Goal: Information Seeking & Learning: Learn about a topic

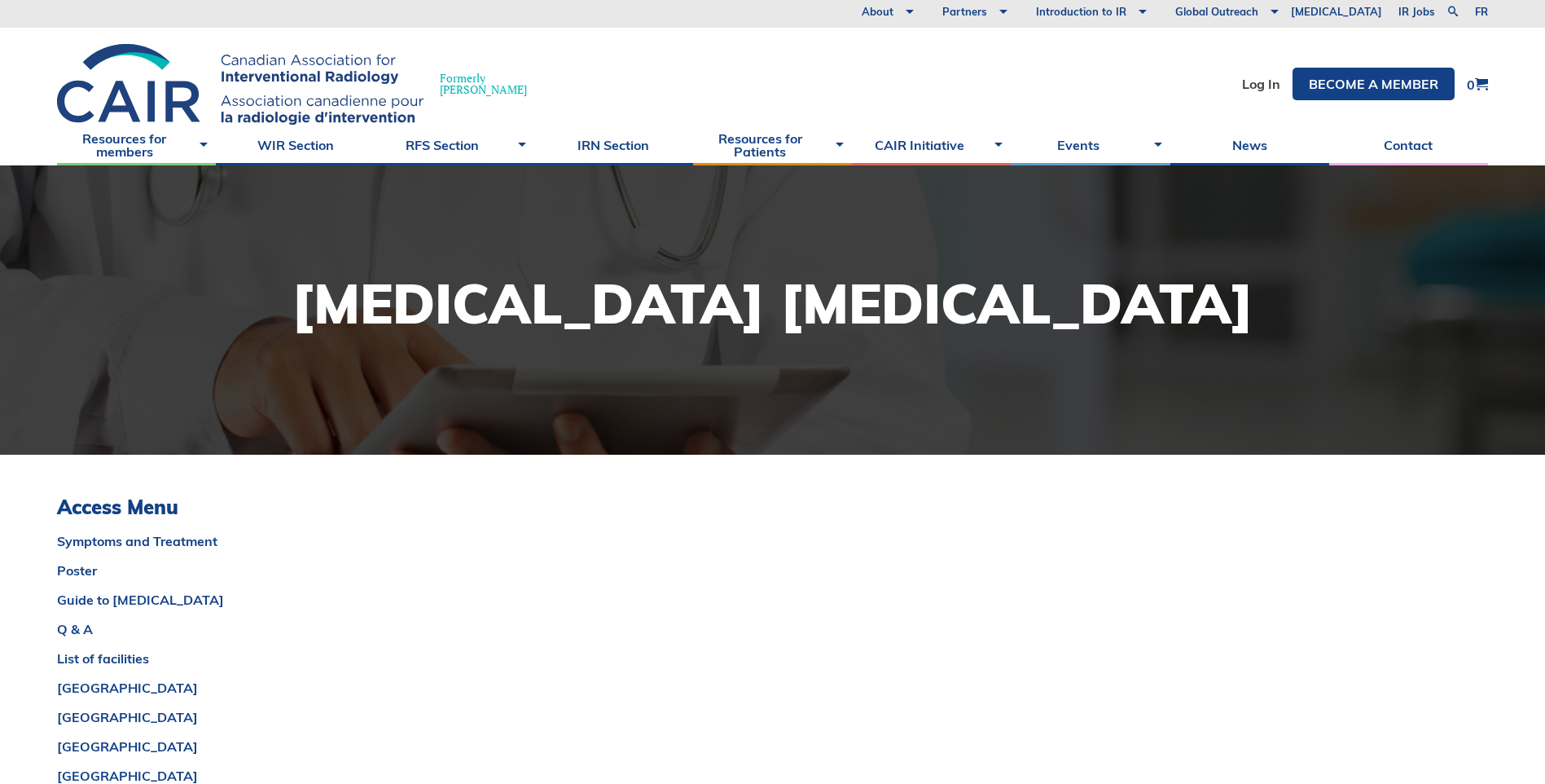
scroll to position [326, 0]
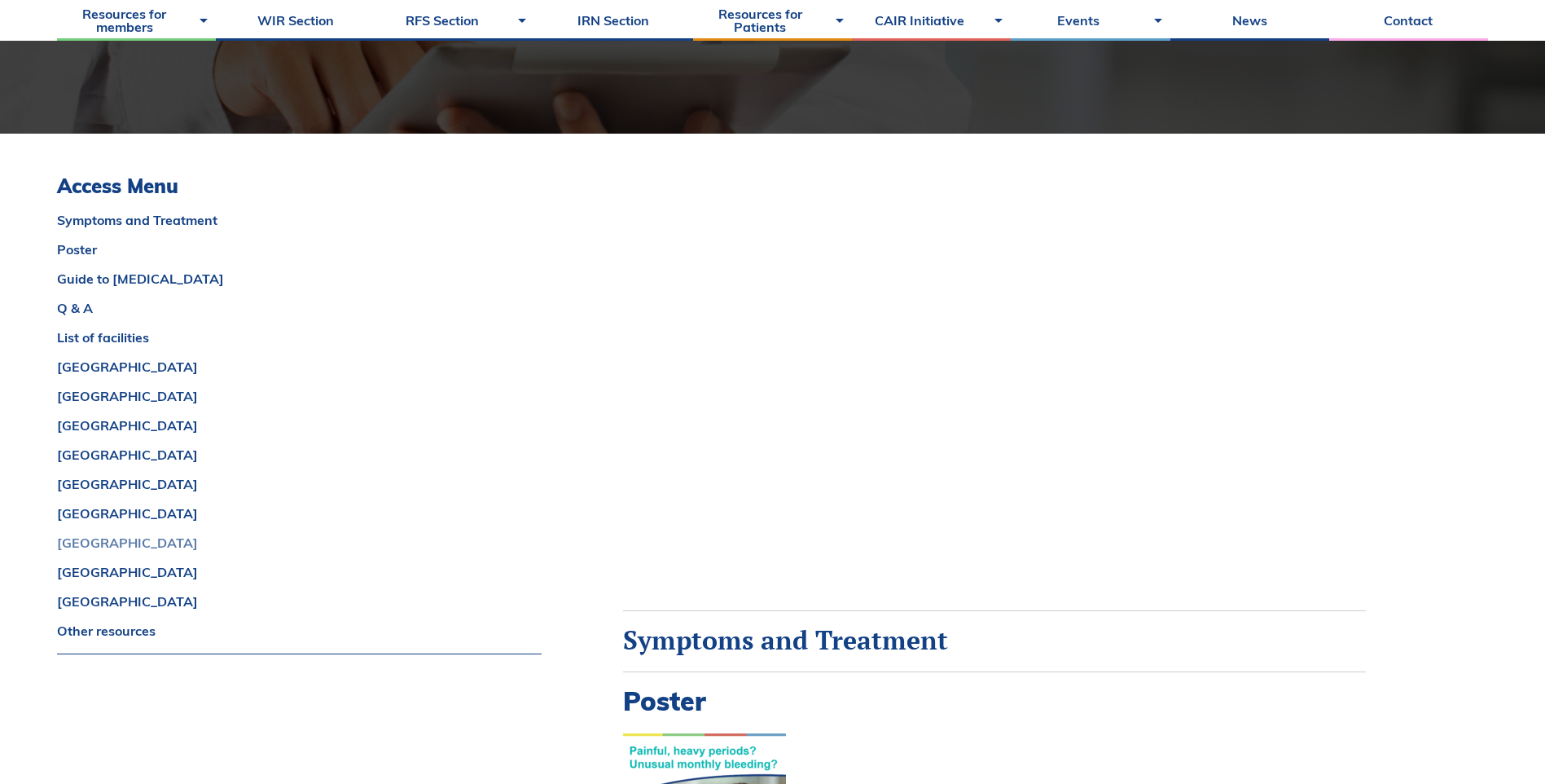
click at [68, 543] on link "[GEOGRAPHIC_DATA]" at bounding box center [299, 543] width 485 height 13
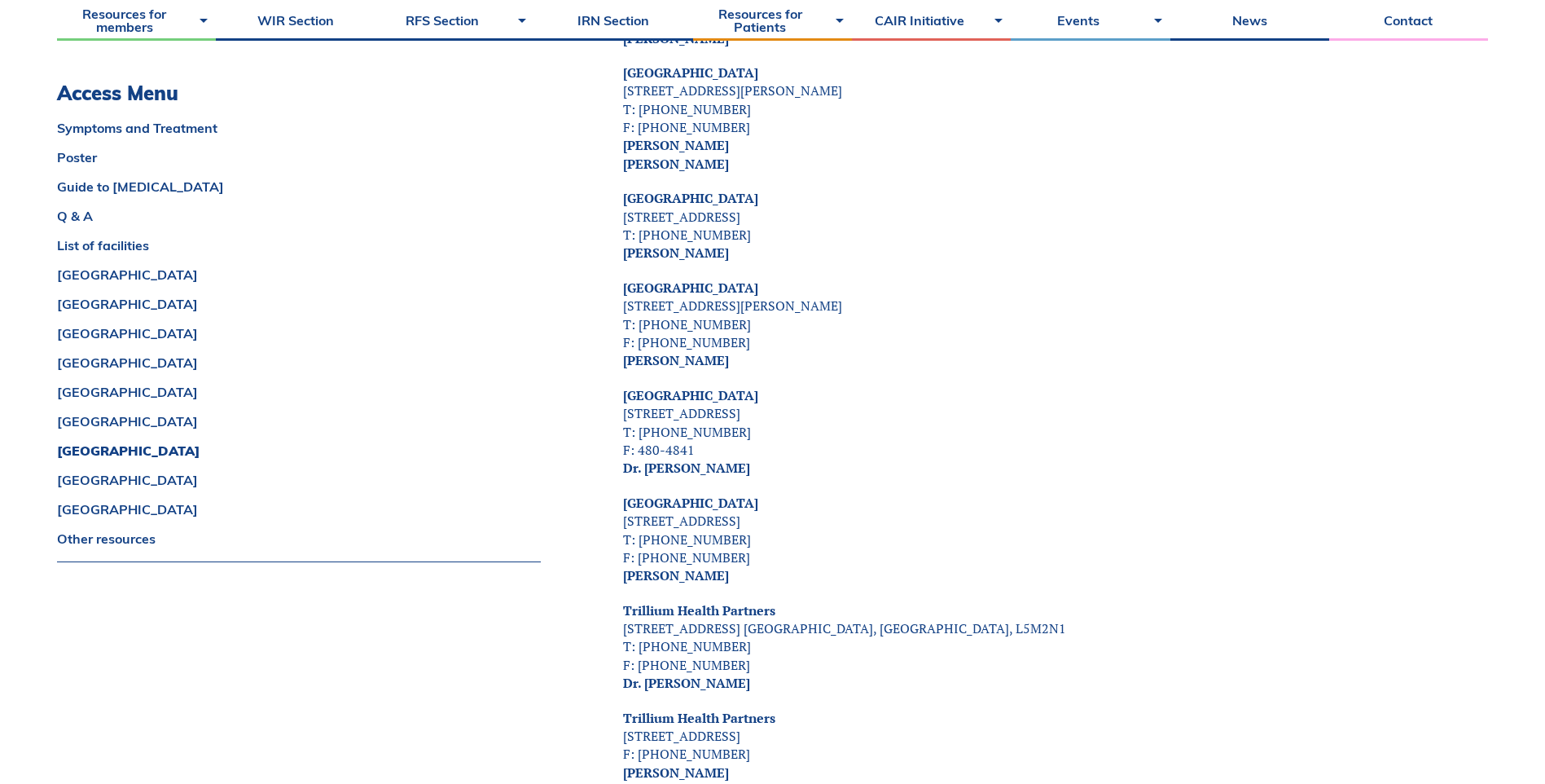
scroll to position [6769, 0]
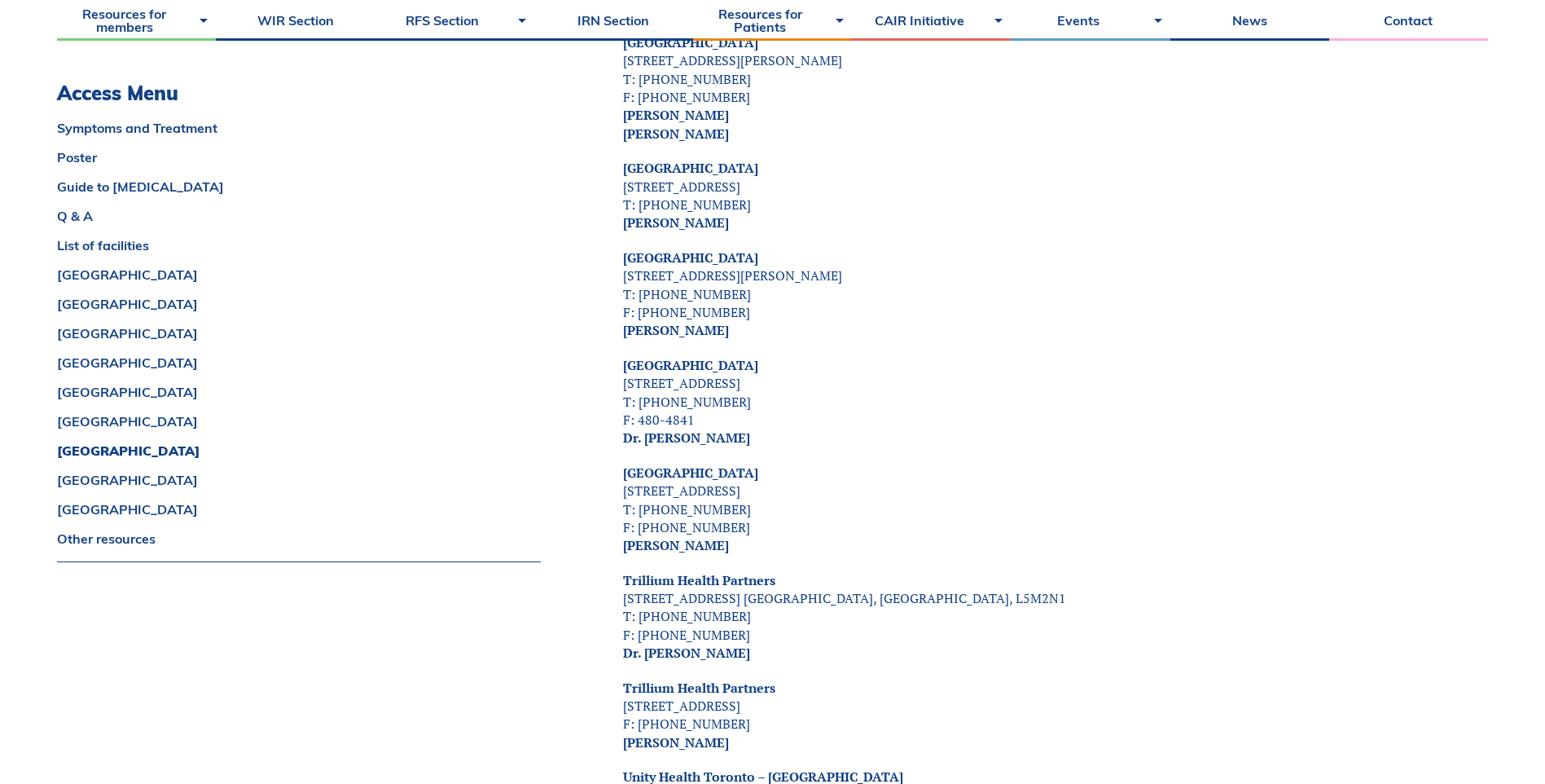
scroll to position [6769, 0]
drag, startPoint x: 622, startPoint y: 305, endPoint x: 941, endPoint y: 390, distance: 330.1
drag, startPoint x: 941, startPoint y: 390, endPoint x: 863, endPoint y: 433, distance: 89.1
click at [863, 461] on p "[GEOGRAPHIC_DATA] [STREET_ADDRESS] T: [PHONE_NUMBER] F: [PHONE_NUMBER] [PERSON_…" at bounding box center [994, 506] width 743 height 91
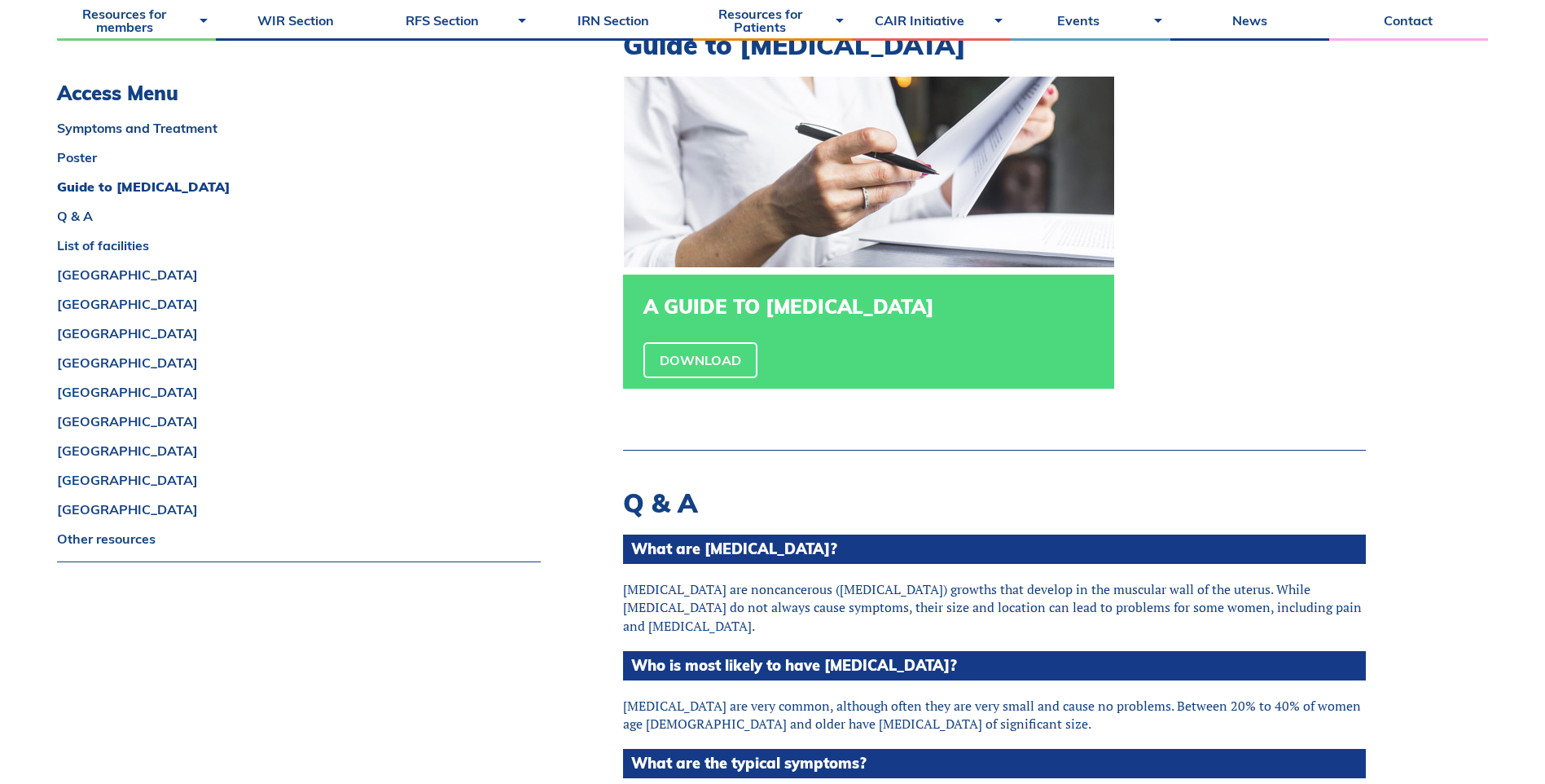
scroll to position [1637, 0]
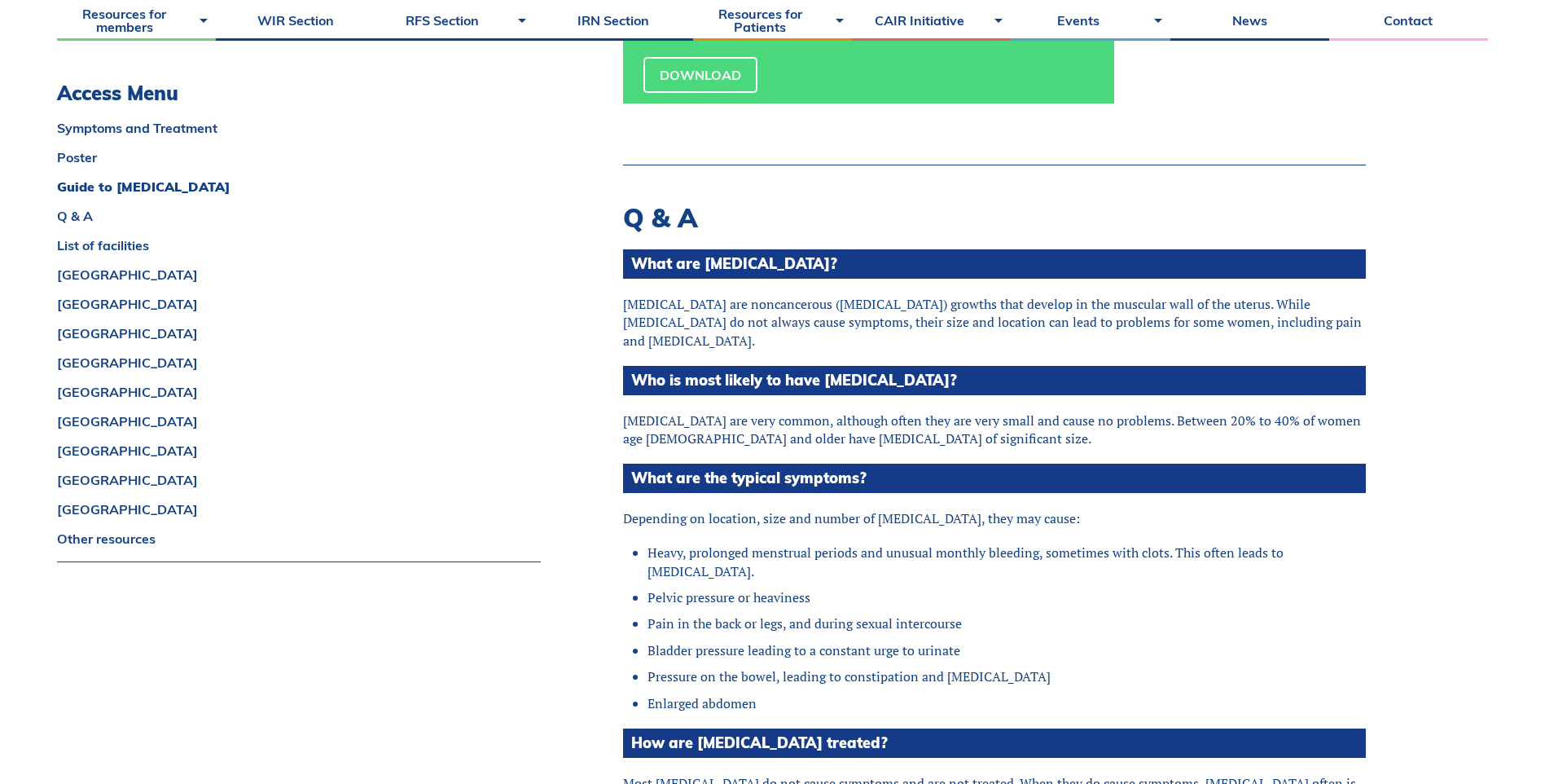
drag, startPoint x: 649, startPoint y: 559, endPoint x: 849, endPoint y: 559, distance: 200.0
click at [849, 588] on li "Pelvic pressure or heaviness" at bounding box center [1007, 596] width 719 height 18
click at [821, 570] on ul "Heavy, prolonged menstrual periods and unusual monthly bleeding, sometimes with…" at bounding box center [1001, 627] width 731 height 169
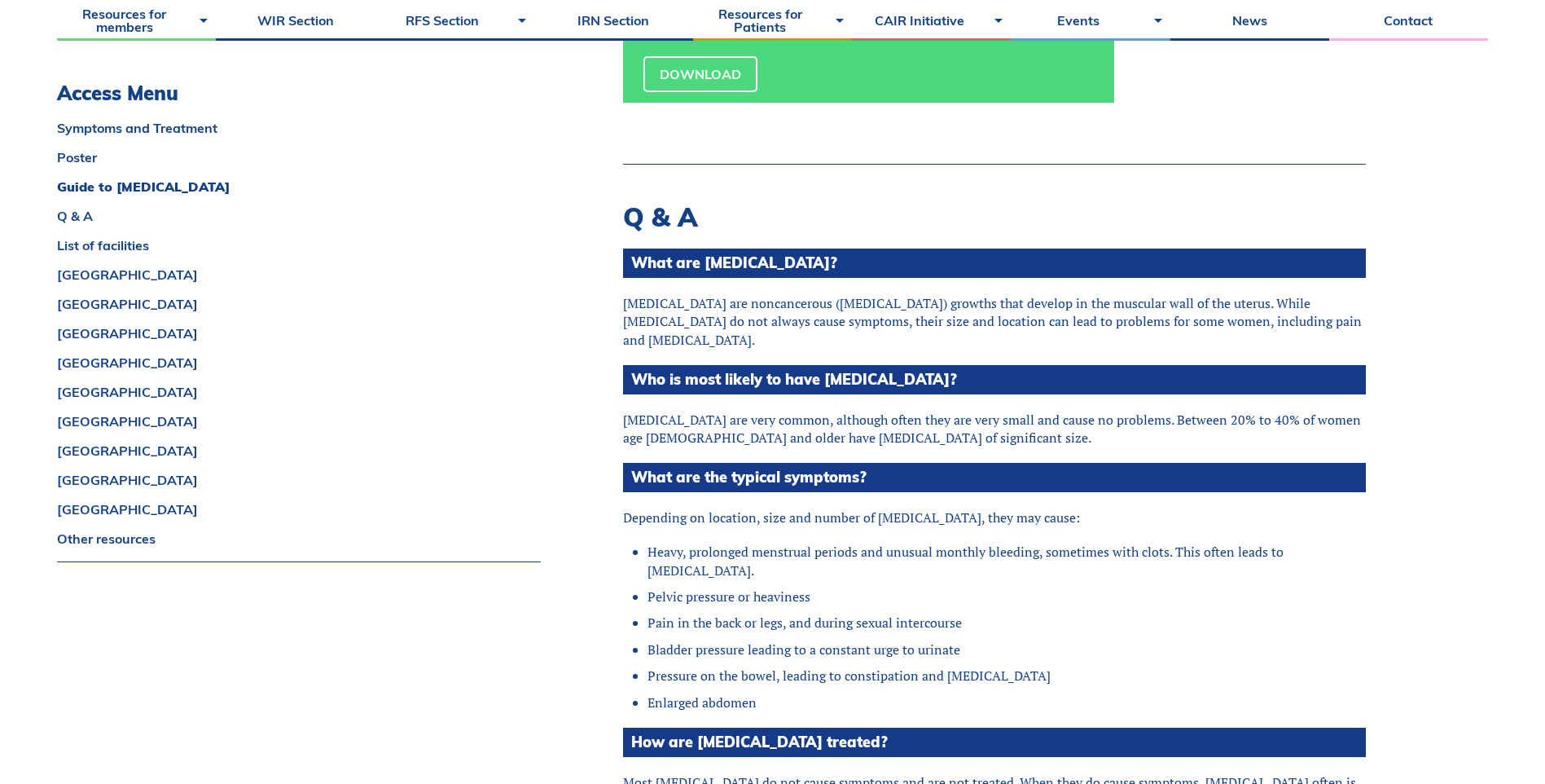
scroll to position [1719, 0]
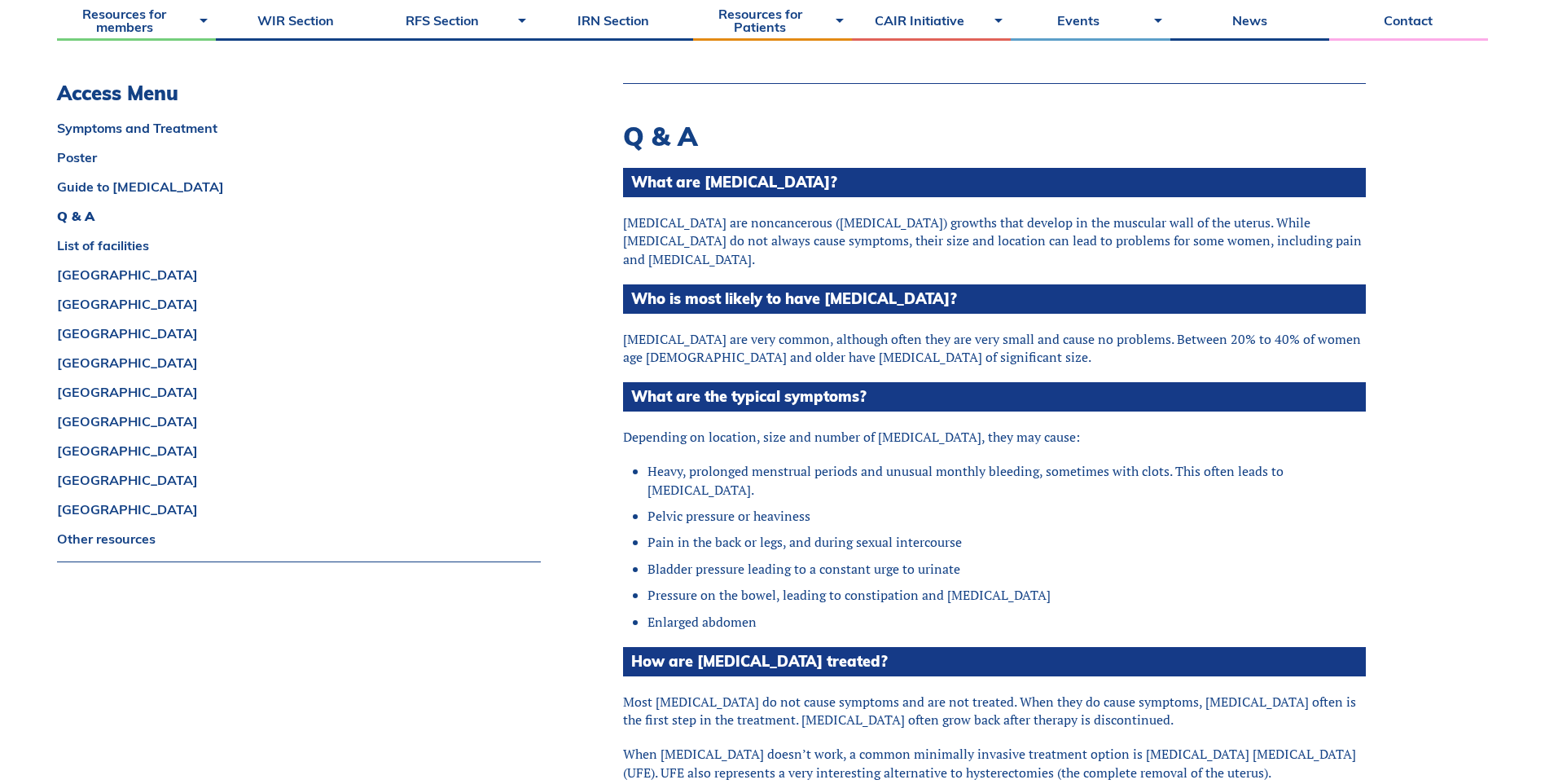
drag, startPoint x: 651, startPoint y: 532, endPoint x: 970, endPoint y: 534, distance: 319.0
click at [970, 559] on li "Bladder pressure leading to a constant urge to urinate" at bounding box center [1007, 568] width 719 height 18
drag, startPoint x: 682, startPoint y: 560, endPoint x: 993, endPoint y: 560, distance: 311.0
click at [993, 586] on li "Pressure on the bowel, leading to constipation and [MEDICAL_DATA]" at bounding box center [1007, 594] width 719 height 18
drag, startPoint x: 993, startPoint y: 560, endPoint x: 849, endPoint y: 575, distance: 144.8
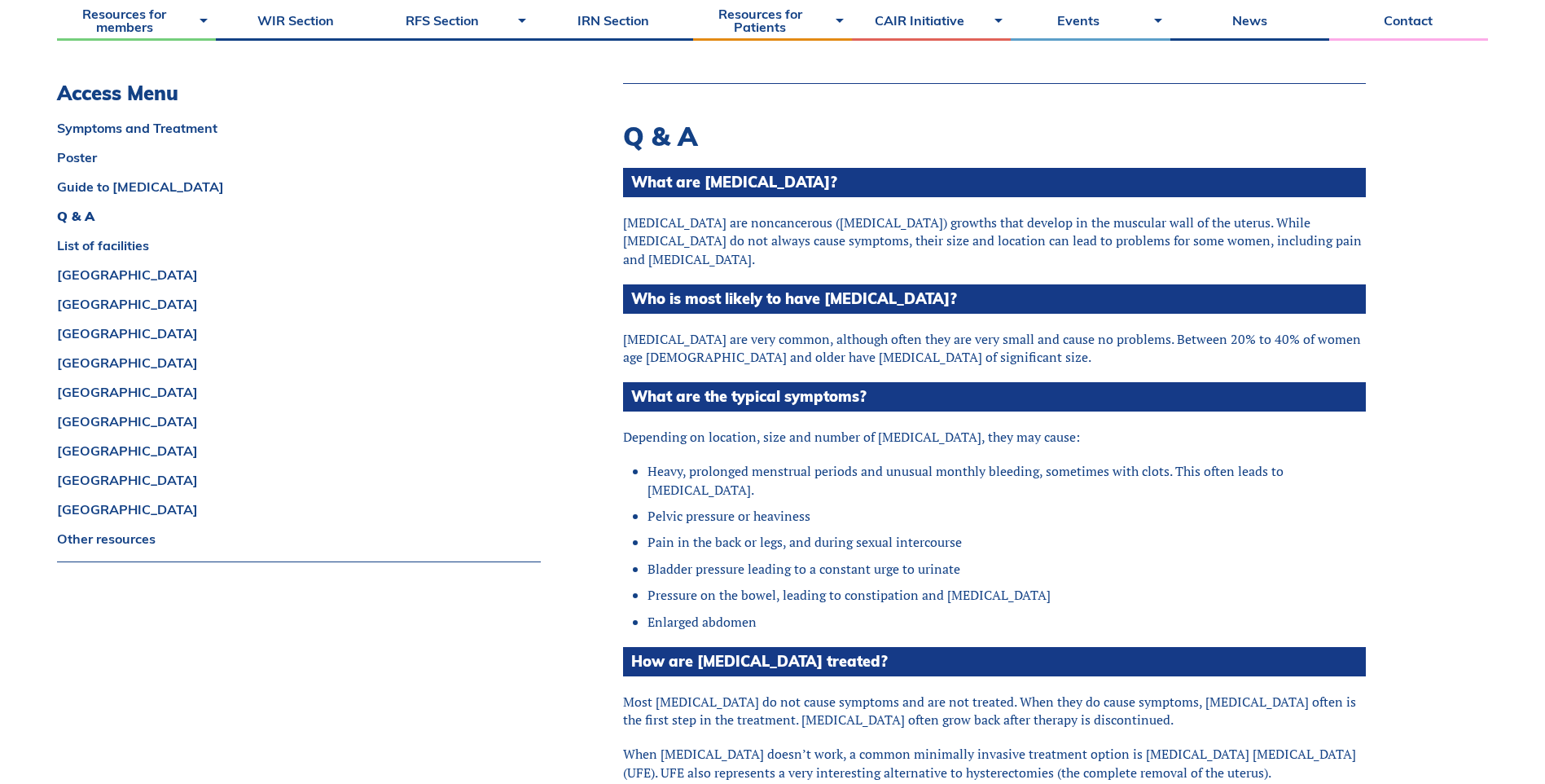
click at [849, 613] on li "Enlarged abdomen" at bounding box center [1007, 621] width 719 height 18
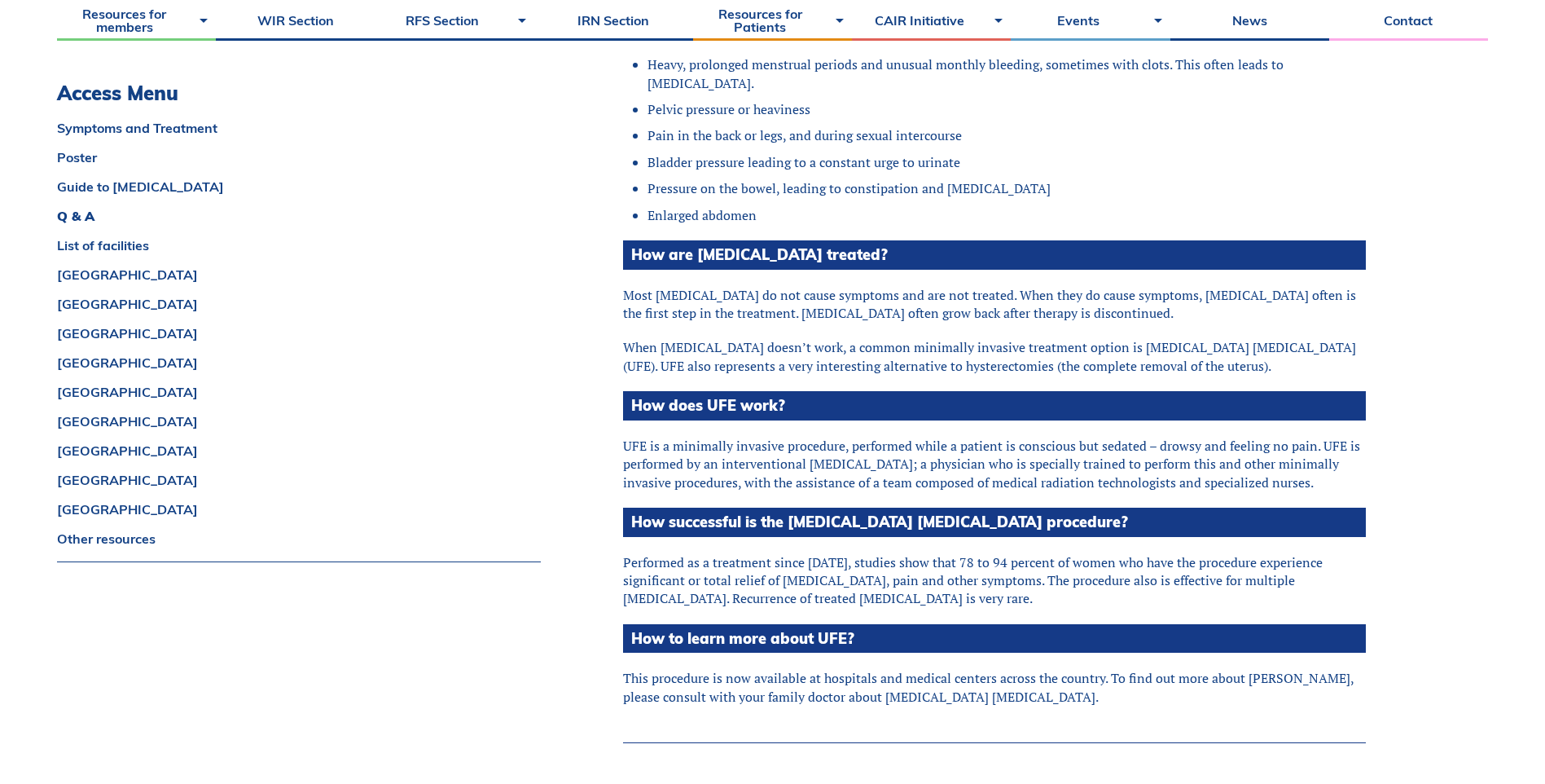
scroll to position [2126, 0]
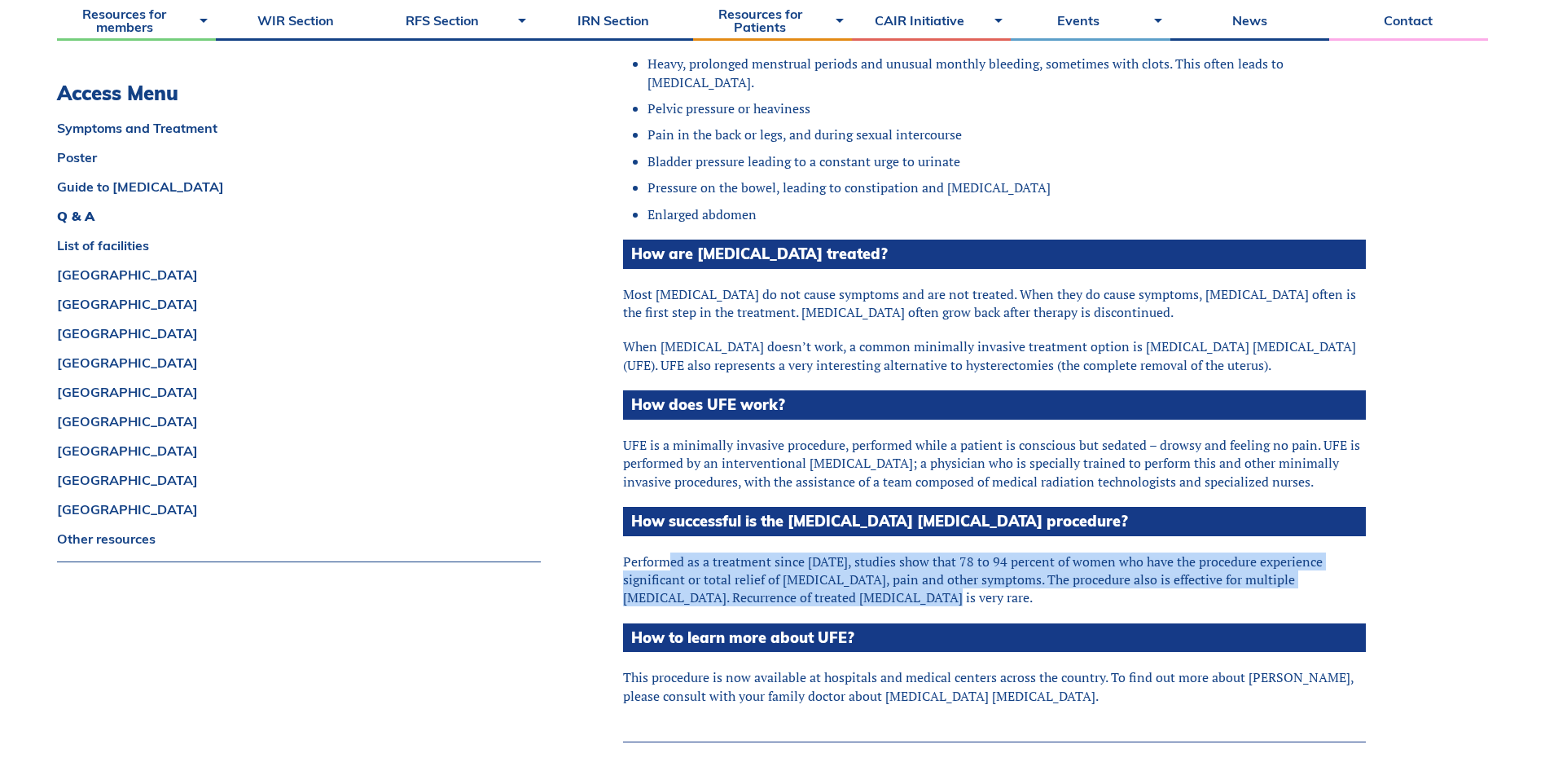
drag, startPoint x: 673, startPoint y: 529, endPoint x: 1293, endPoint y: 554, distance: 620.5
click at [1293, 554] on p "Performed as a treatment since [DATE], studies show that 78 to 94 percent of wo…" at bounding box center [994, 579] width 743 height 54
click at [981, 560] on p "Performed as a treatment since [DATE], studies show that 78 to 94 percent of wo…" at bounding box center [994, 579] width 743 height 54
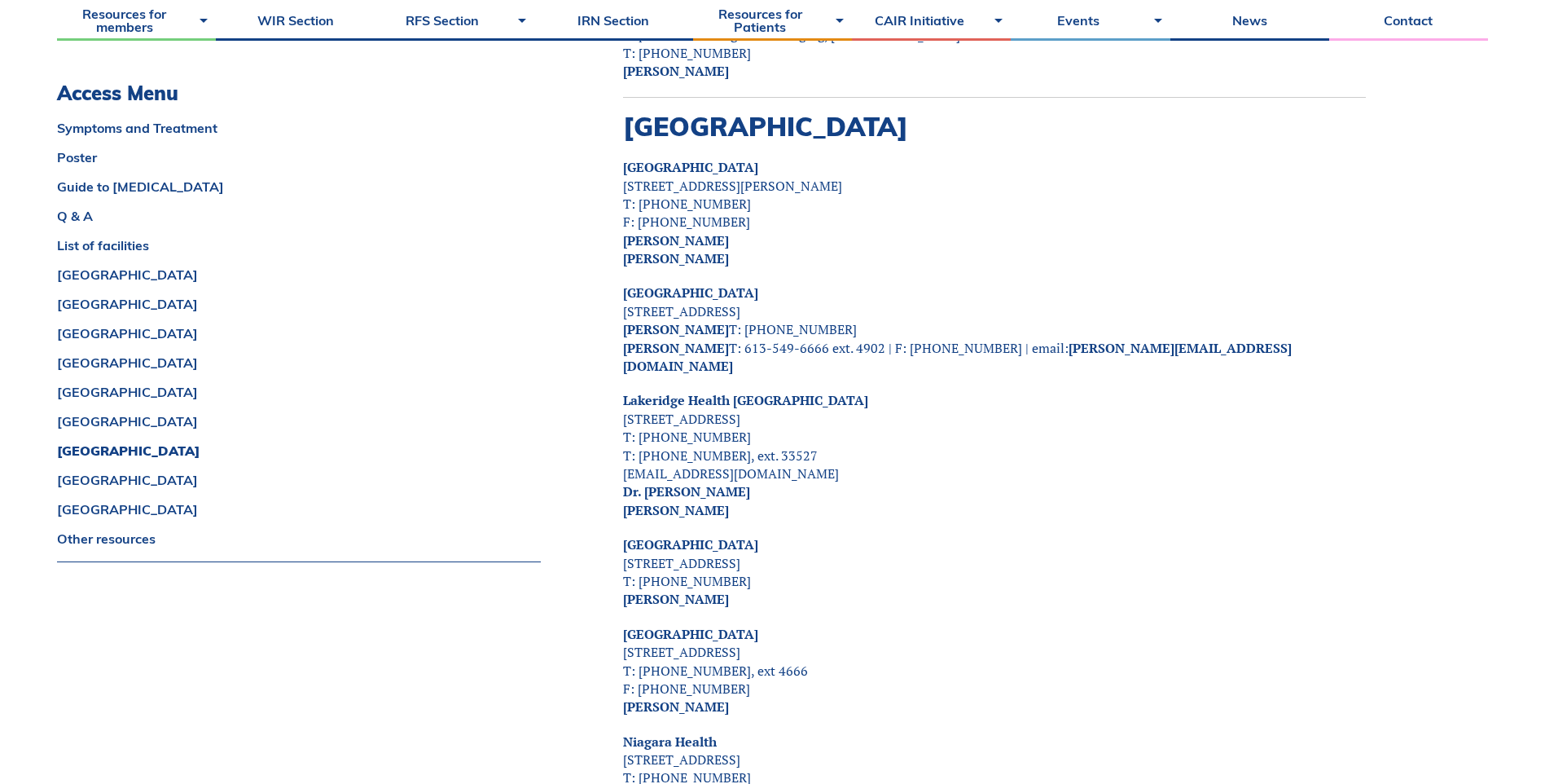
scroll to position [6118, 0]
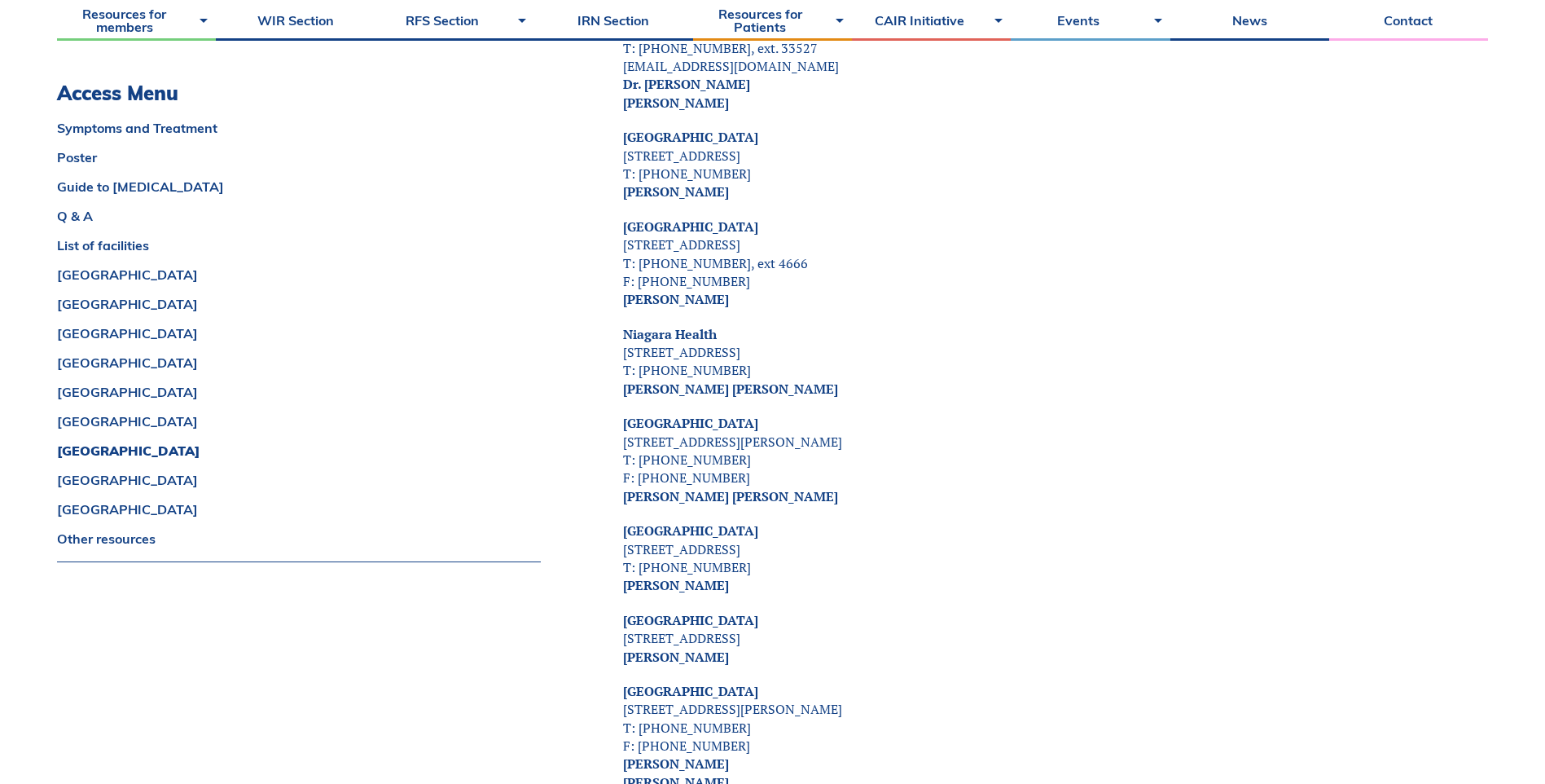
drag, startPoint x: 626, startPoint y: 248, endPoint x: 815, endPoint y: 249, distance: 189.0
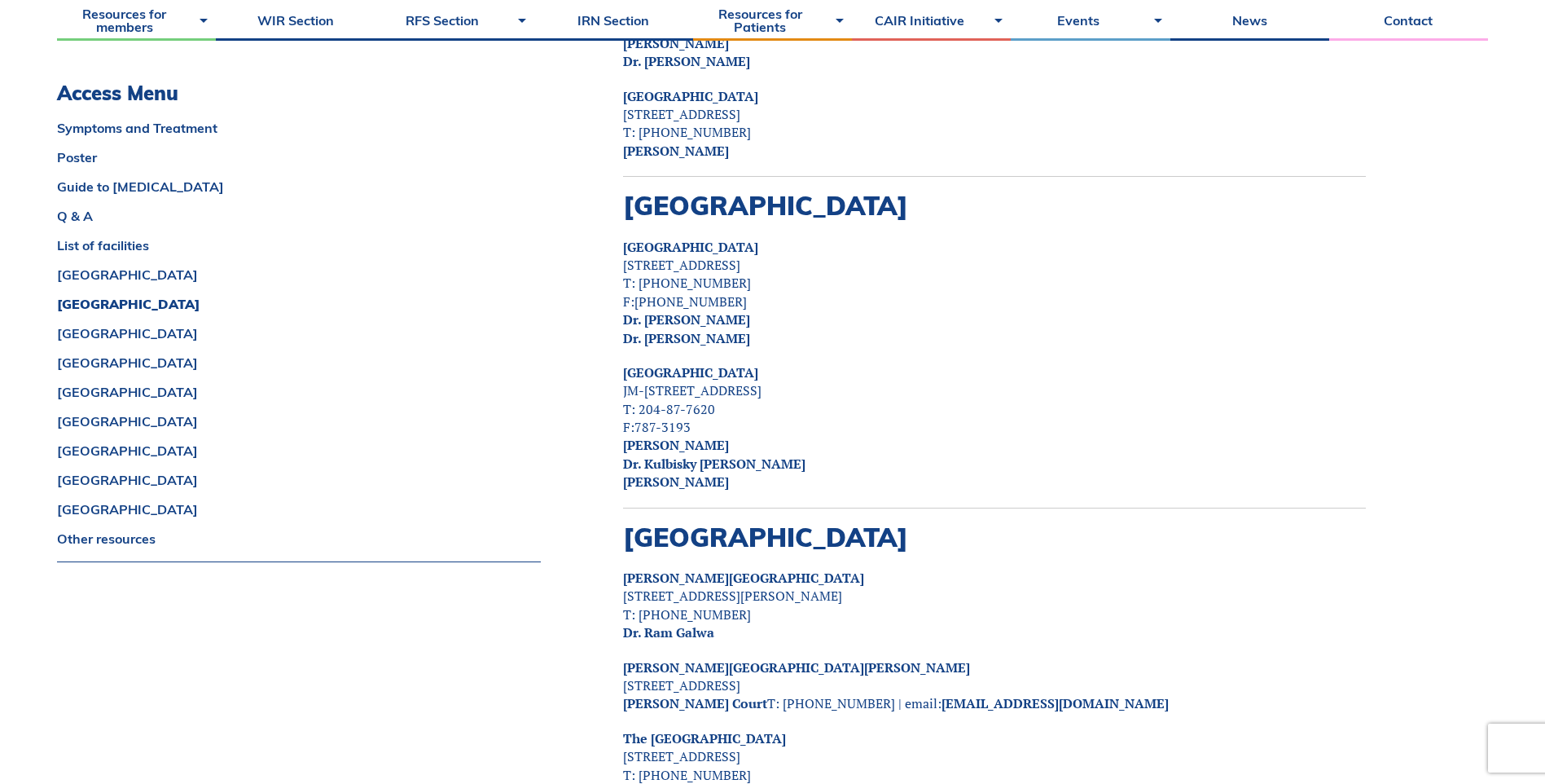
scroll to position [4475, 0]
